Goal: Information Seeking & Learning: Learn about a topic

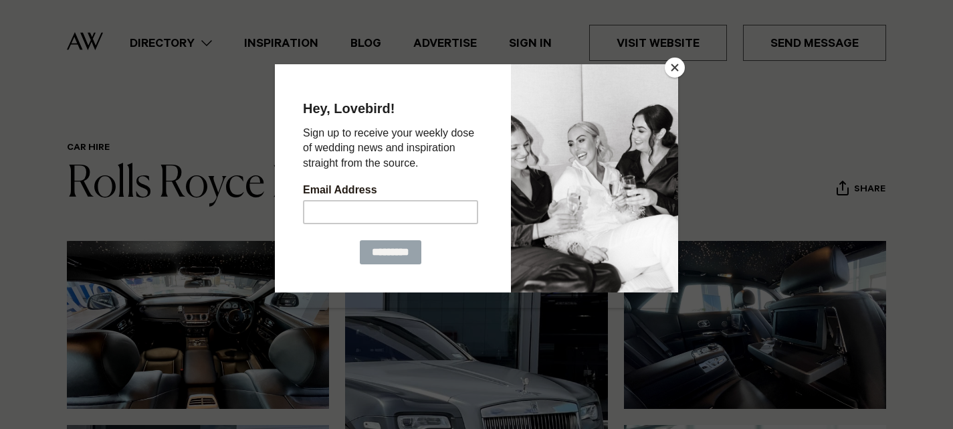
click at [674, 64] on button "Close" at bounding box center [675, 68] width 20 height 20
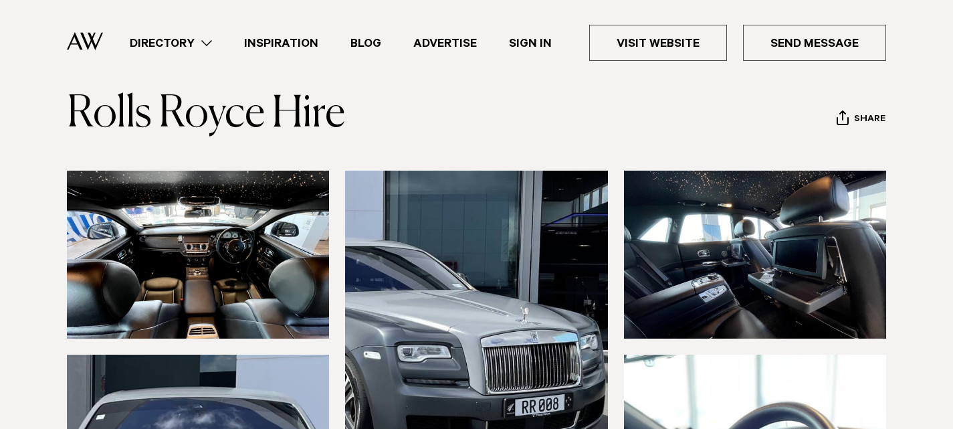
scroll to position [67, 0]
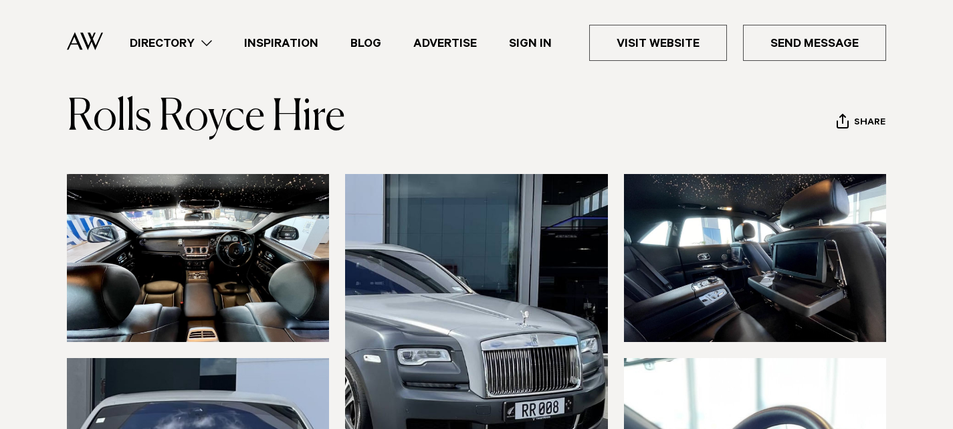
click at [136, 8] on div "Directory Hair & Makeup Flowers Venues Cakes & Sweets" at bounding box center [500, 43] width 773 height 86
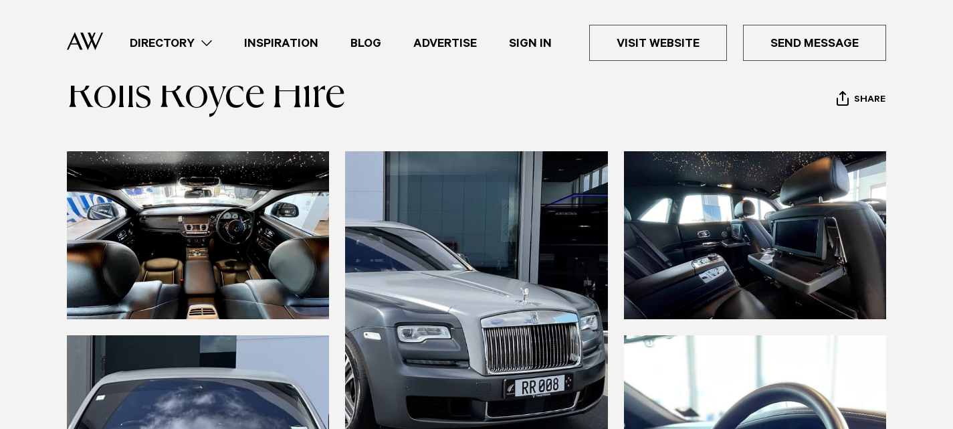
scroll to position [401, 0]
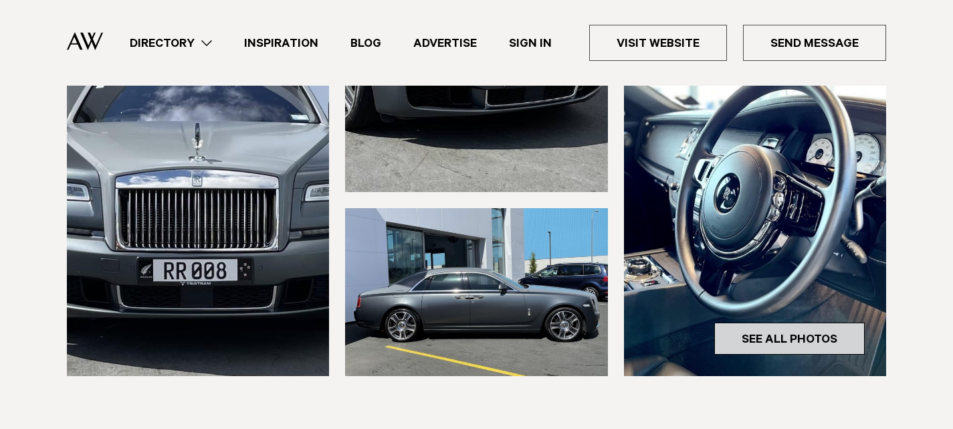
click at [775, 338] on link "See All Photos" at bounding box center [789, 338] width 151 height 32
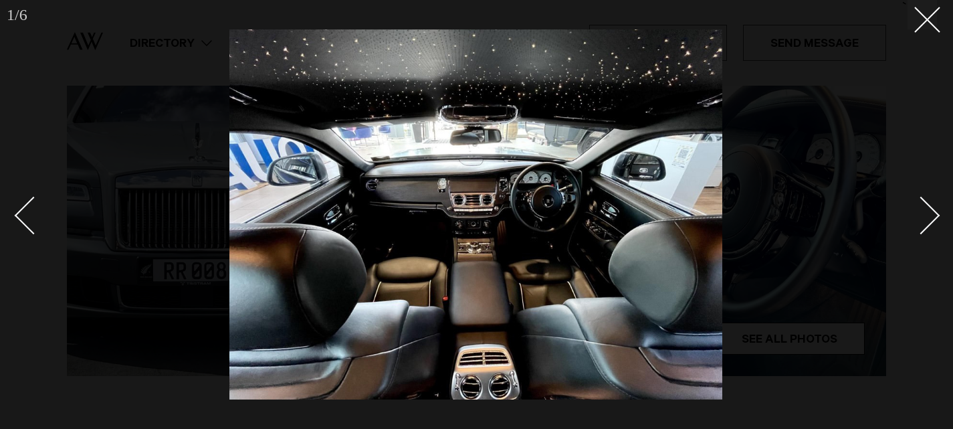
click at [934, 213] on div "Next slide" at bounding box center [921, 215] width 38 height 38
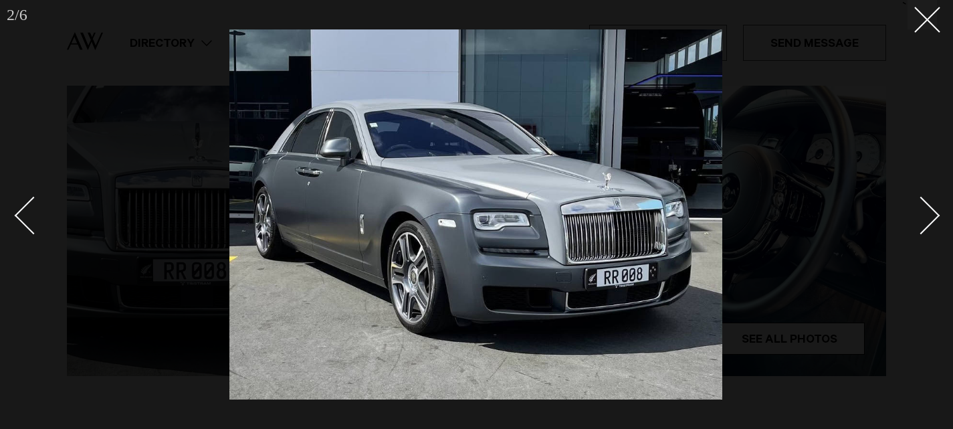
click at [934, 213] on div "Next slide" at bounding box center [921, 215] width 38 height 38
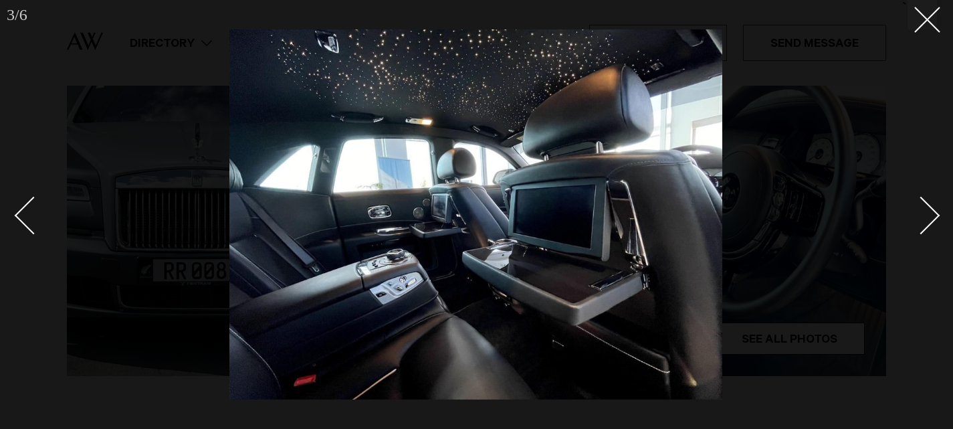
click at [934, 213] on div "Next slide" at bounding box center [921, 215] width 38 height 38
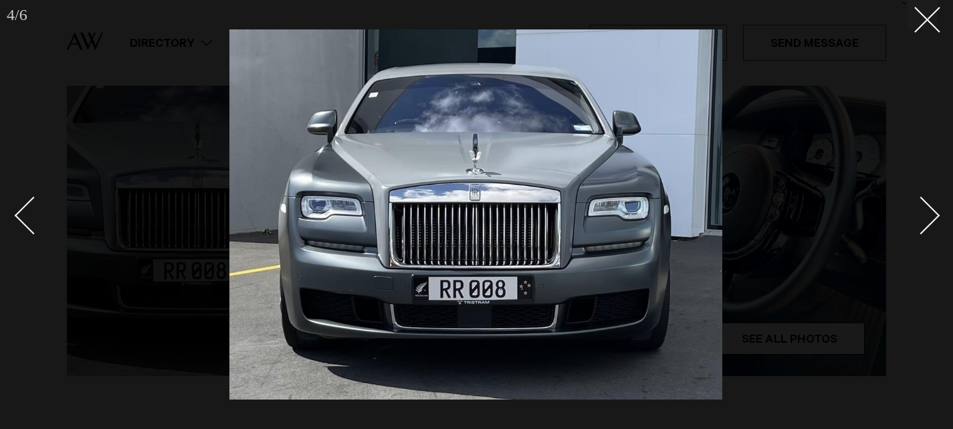
click at [934, 213] on div "Next slide" at bounding box center [921, 215] width 38 height 38
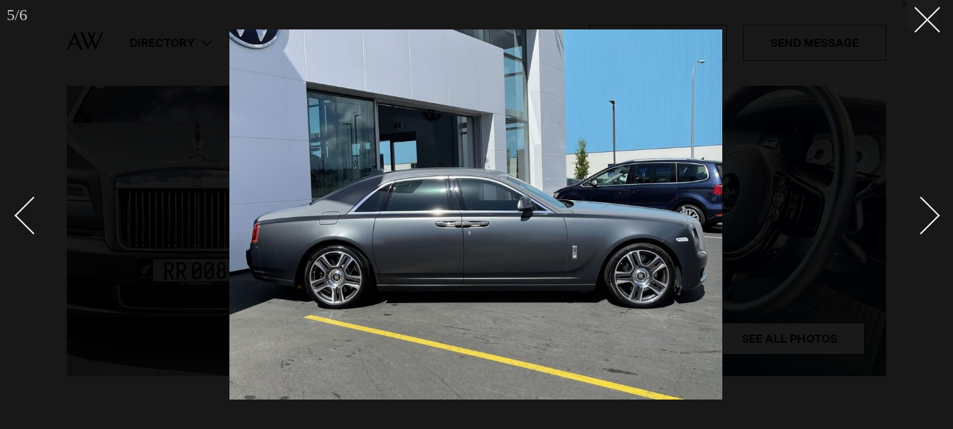
click at [934, 213] on div "Next slide" at bounding box center [921, 215] width 38 height 38
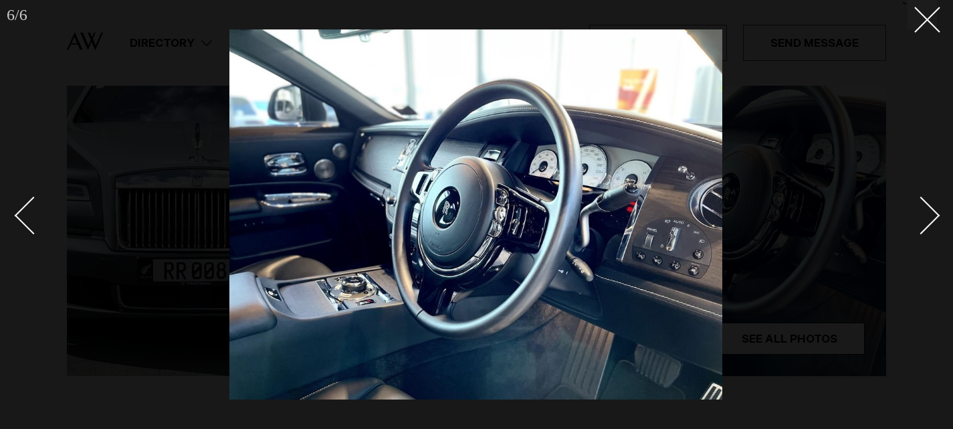
click at [934, 213] on div "Next slide" at bounding box center [921, 215] width 38 height 38
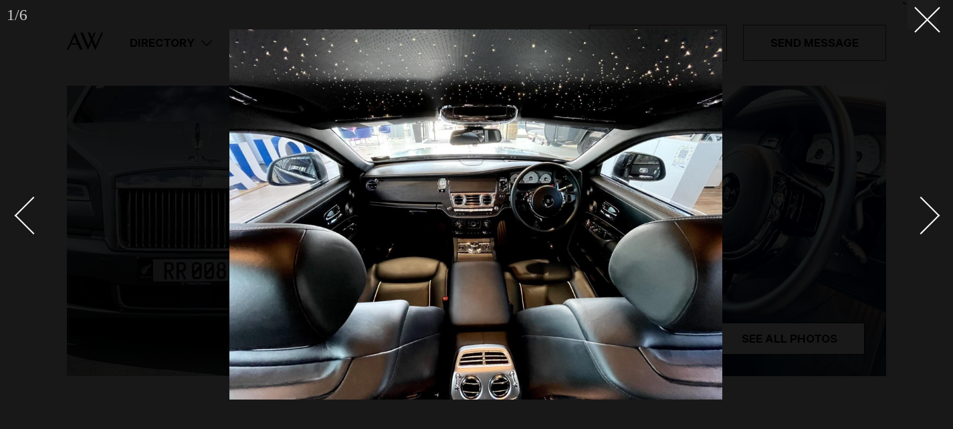
click at [934, 213] on div "Next slide" at bounding box center [921, 215] width 38 height 38
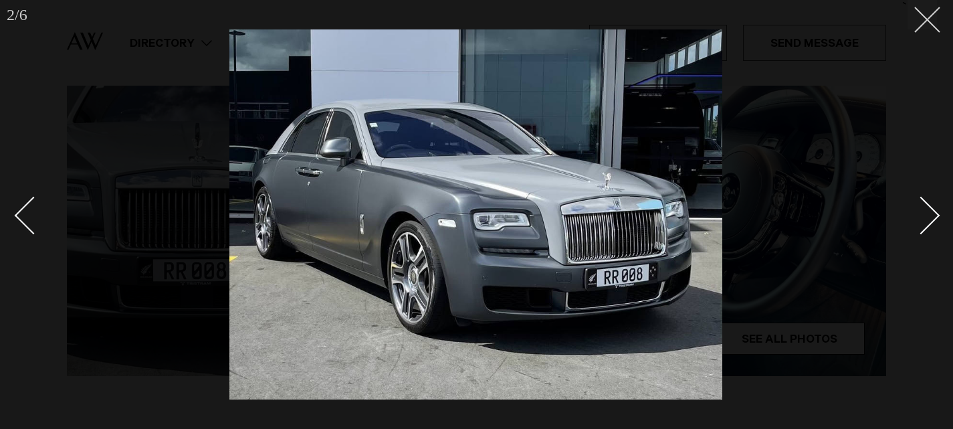
click at [928, 27] on button at bounding box center [922, 14] width 29 height 29
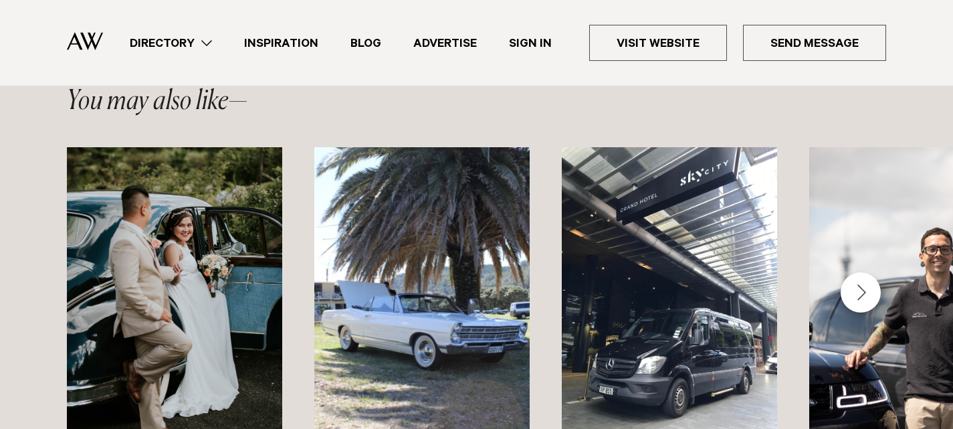
scroll to position [1137, 0]
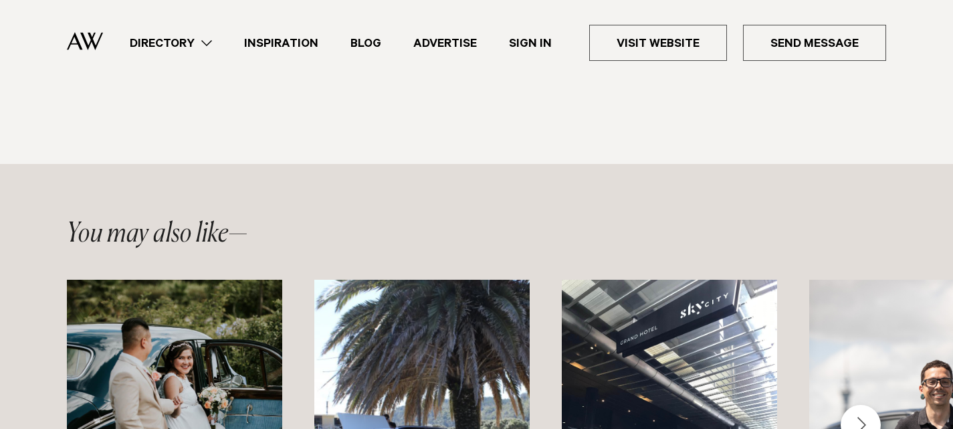
click at [91, 45] on img at bounding box center [85, 41] width 36 height 18
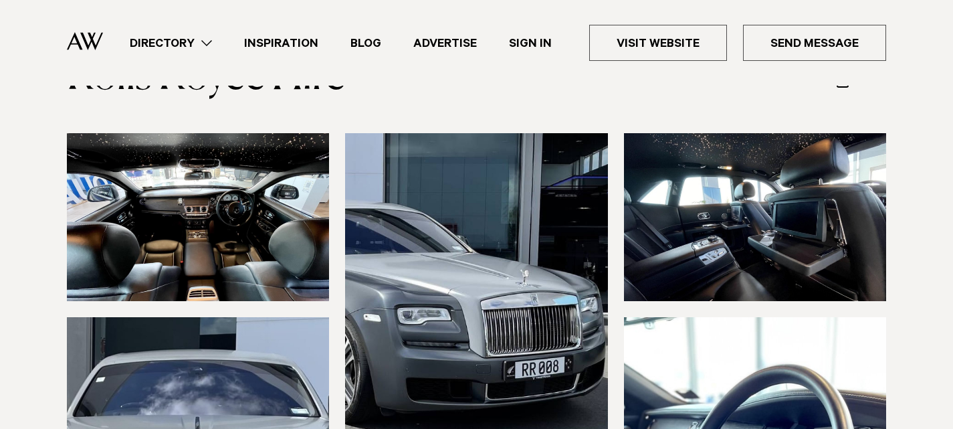
scroll to position [0, 0]
